Goal: Task Accomplishment & Management: Manage account settings

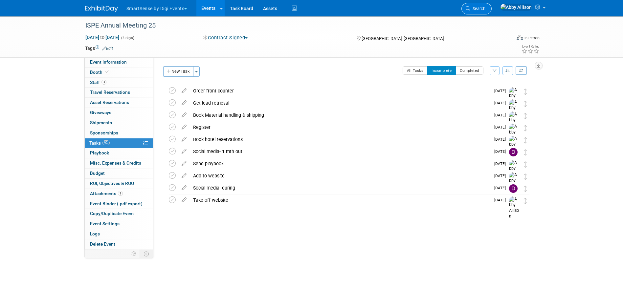
click at [465, 11] on link "Search" at bounding box center [476, 8] width 30 height 11
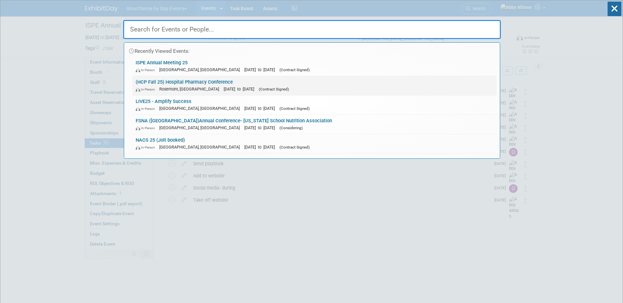
click at [202, 81] on link "(HCP Fall 25) Hospital Pharmacy Conference In-Person [GEOGRAPHIC_DATA], [GEOGRA…" at bounding box center [314, 85] width 364 height 19
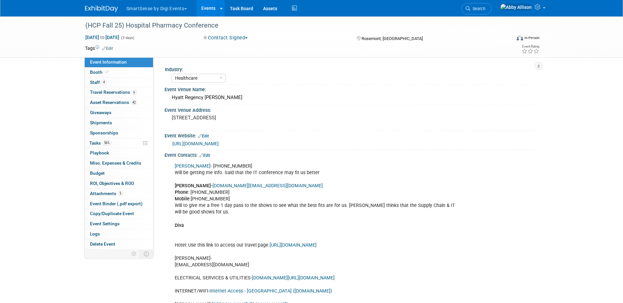
select select "Healthcare"
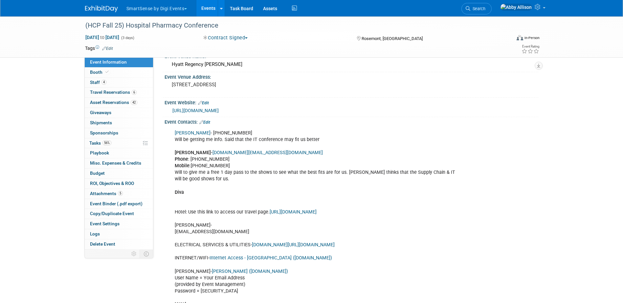
scroll to position [33, 0]
click at [210, 121] on link "Edit" at bounding box center [204, 122] width 11 height 5
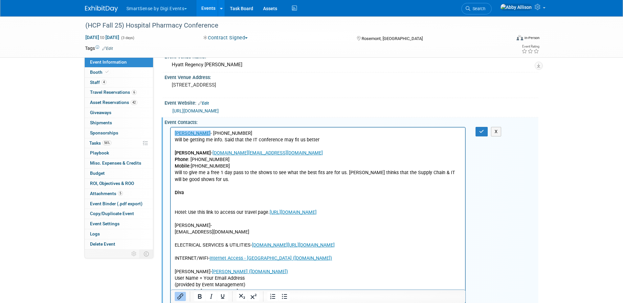
scroll to position [0, 0]
click at [193, 191] on p "John Romans - (615) 257-7538 Will be getting me info. Said that the IT conferen…" at bounding box center [317, 252] width 287 height 244
click at [201, 296] on icon "Bold" at bounding box center [200, 296] width 4 height 5
click at [176, 203] on p "﻿John Romans - (615) 257-7538 Will be getting me info. Said that the IT confere…" at bounding box center [317, 252] width 287 height 244
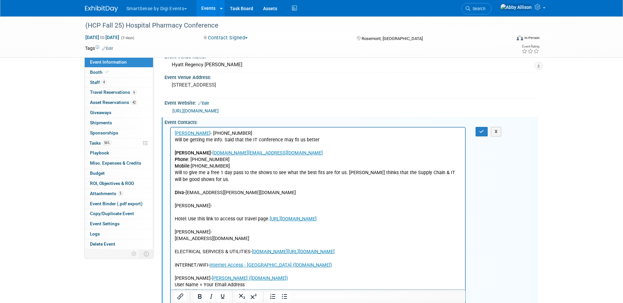
click at [199, 208] on p "Leslie- Hotel: Use this link to access our travel page. https://www.hlthcp.com/…" at bounding box center [317, 292] width 287 height 178
click at [185, 211] on p "Leslie- leslie.clark@hlthcp.com Hotel: Use this link to access our travel page.…" at bounding box center [317, 292] width 287 height 178
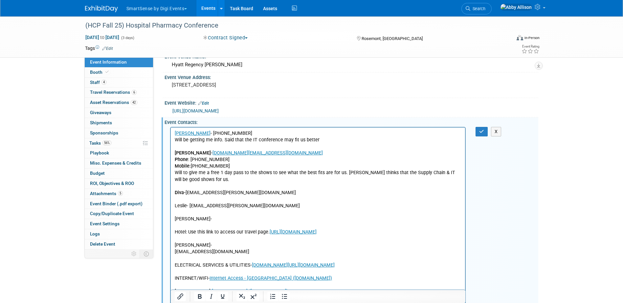
click at [196, 218] on p "Susan-" at bounding box center [317, 219] width 287 height 7
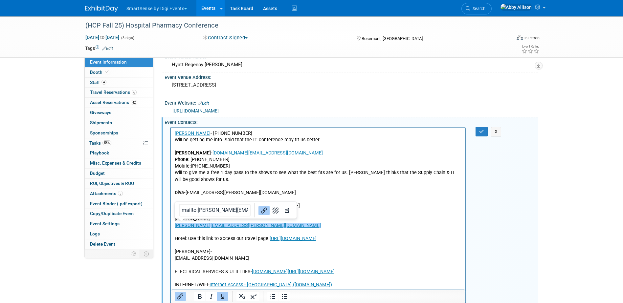
click at [173, 225] on html "John Romans - (615) 257-7538 Will be getting me info. Said that the IT conferen…" at bounding box center [317, 263] width 294 height 273
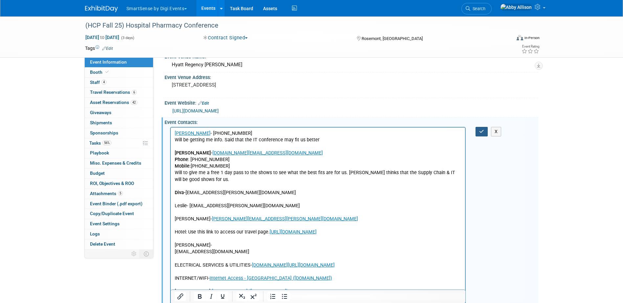
click at [476, 132] on button "button" at bounding box center [481, 132] width 12 height 10
